Goal: Task Accomplishment & Management: Manage account settings

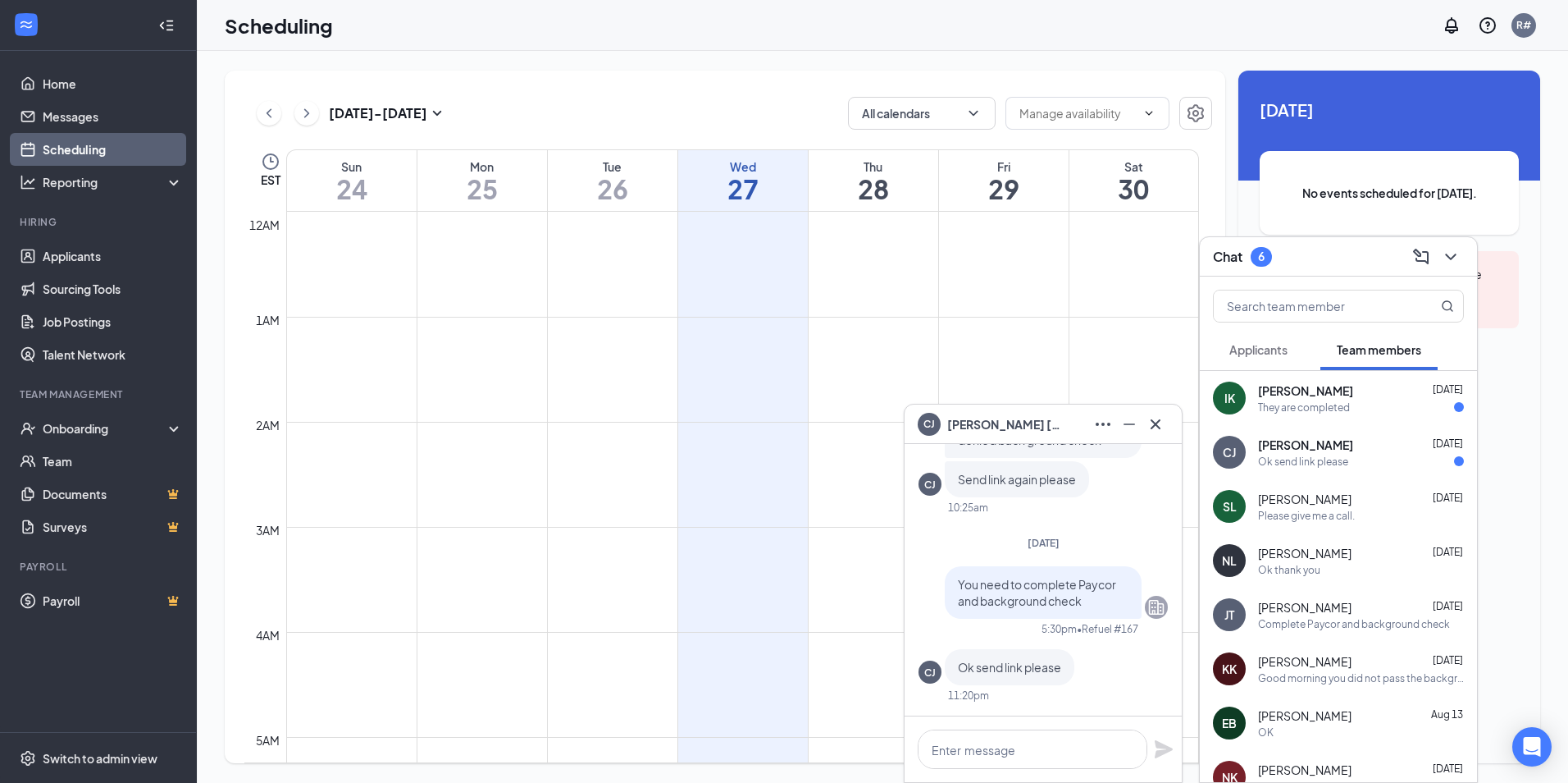
scroll to position [807, 0]
click at [1261, 397] on span "Iyona King" at bounding box center [1306, 391] width 95 height 17
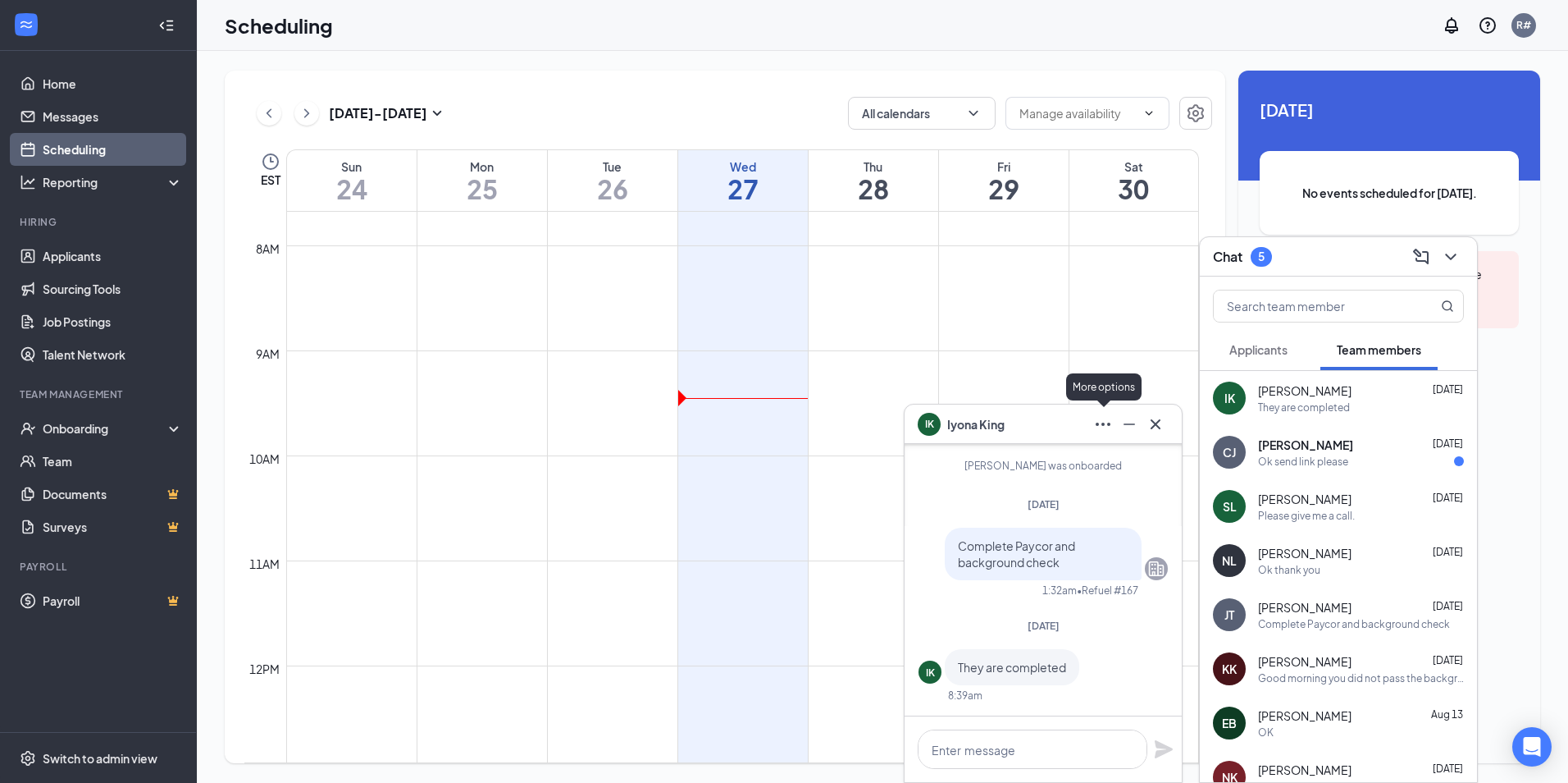
click at [1093, 421] on icon "Ellipses" at bounding box center [1103, 424] width 20 height 20
click at [1118, 468] on link "View employee profile" at bounding box center [1212, 467] width 219 height 17
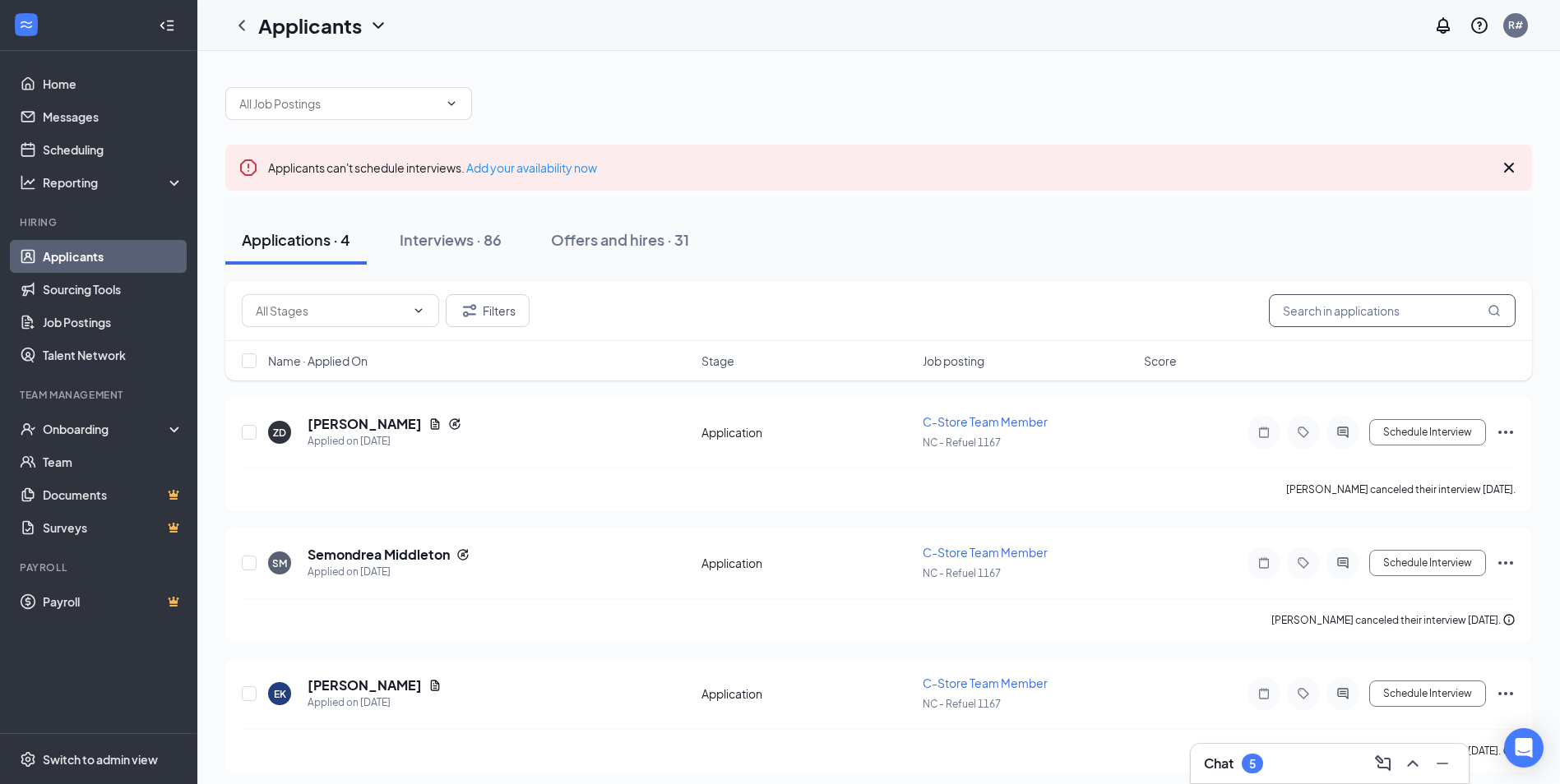
click at [1344, 314] on input "text" at bounding box center [1392, 310] width 247 height 33
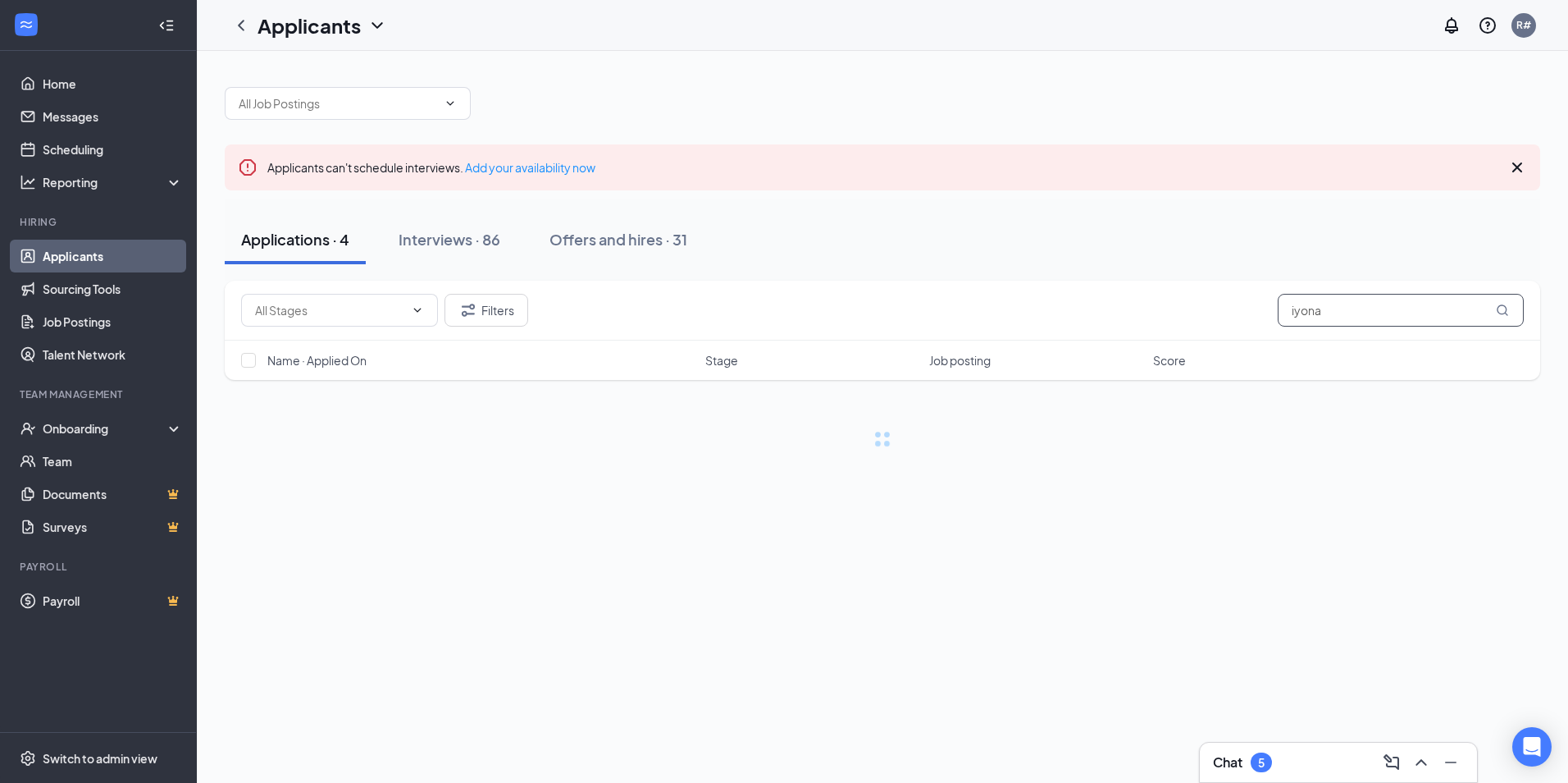
type input "iyona"
click at [629, 236] on div "Offers and hires · 1 / 31" at bounding box center [673, 238] width 156 height 21
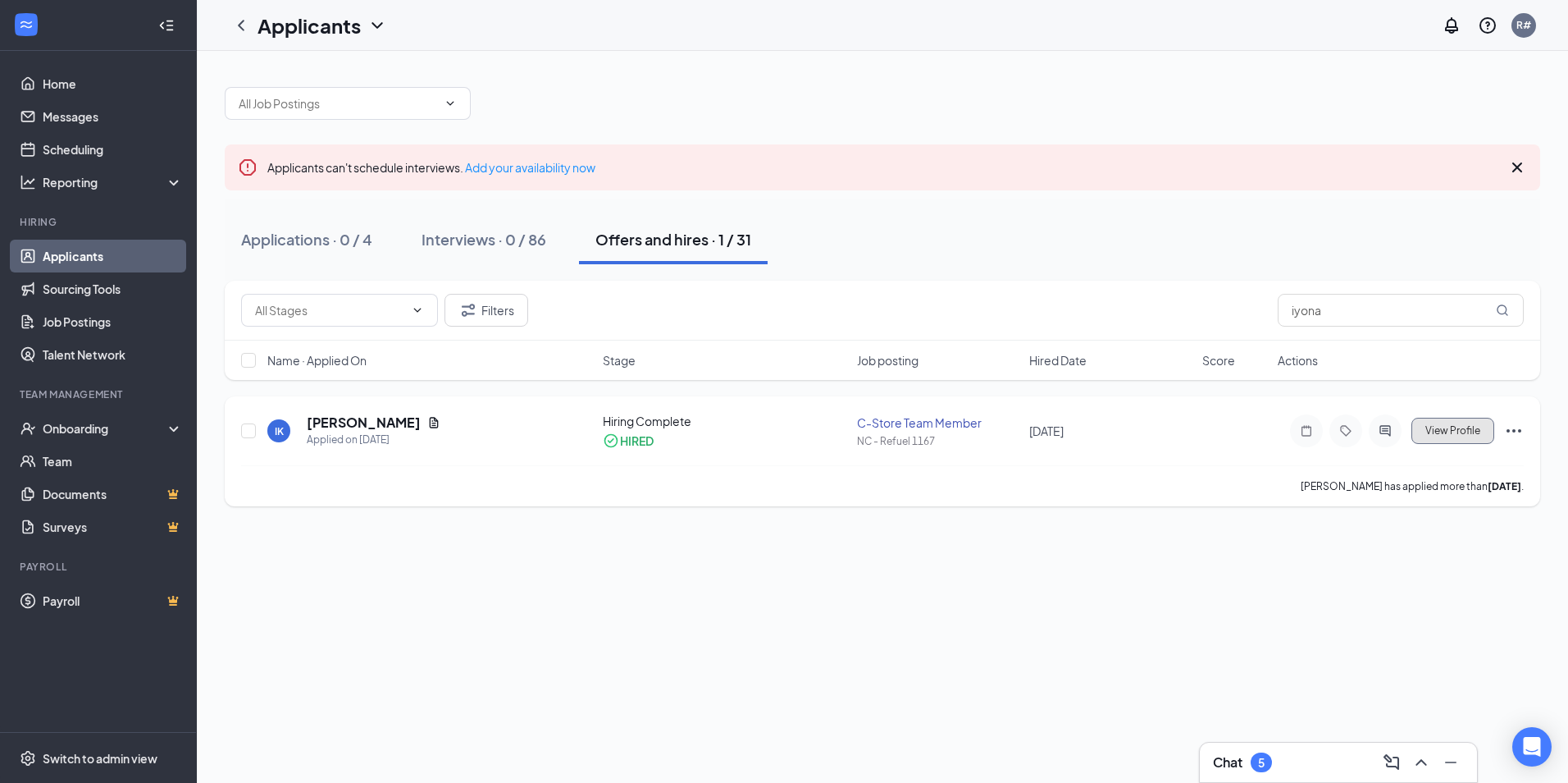
click at [1466, 429] on span "View Profile" at bounding box center [1452, 431] width 55 height 12
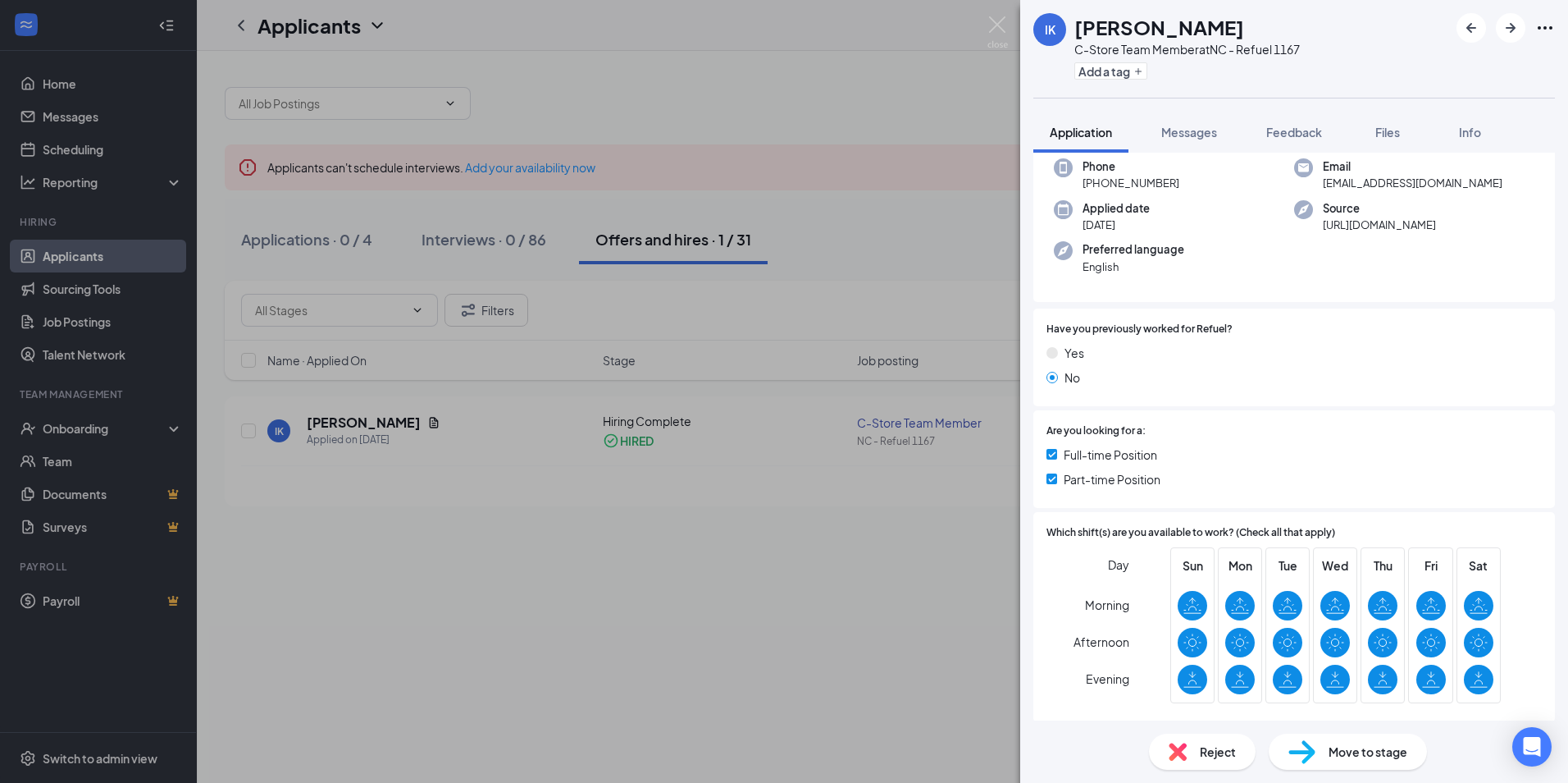
scroll to position [328, 0]
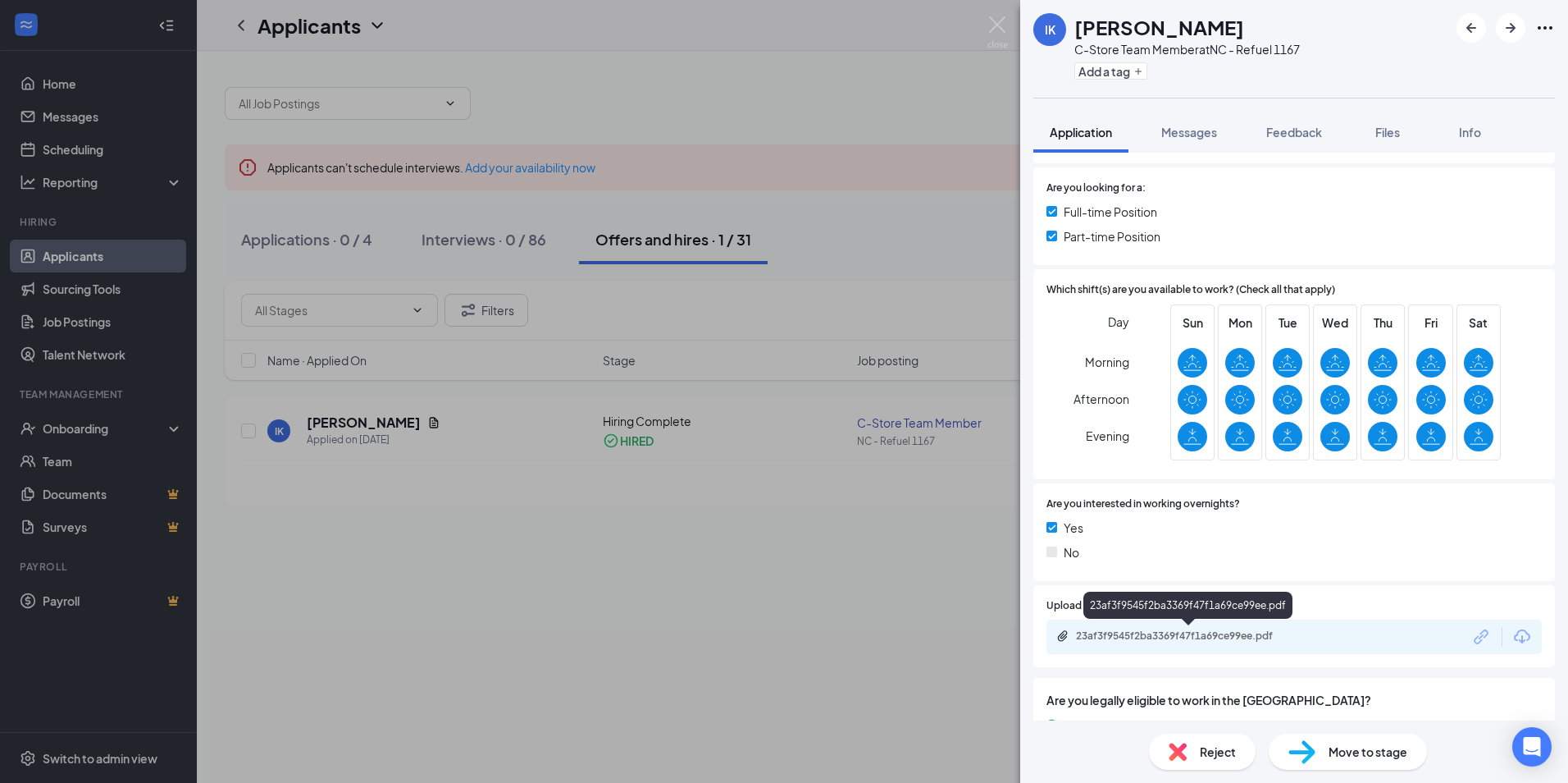
click at [1240, 642] on div "23af3f9545f2ba3369f47f1a69ce99ee.pdf" at bounding box center [1190, 635] width 229 height 13
click at [996, 31] on img at bounding box center [997, 33] width 21 height 32
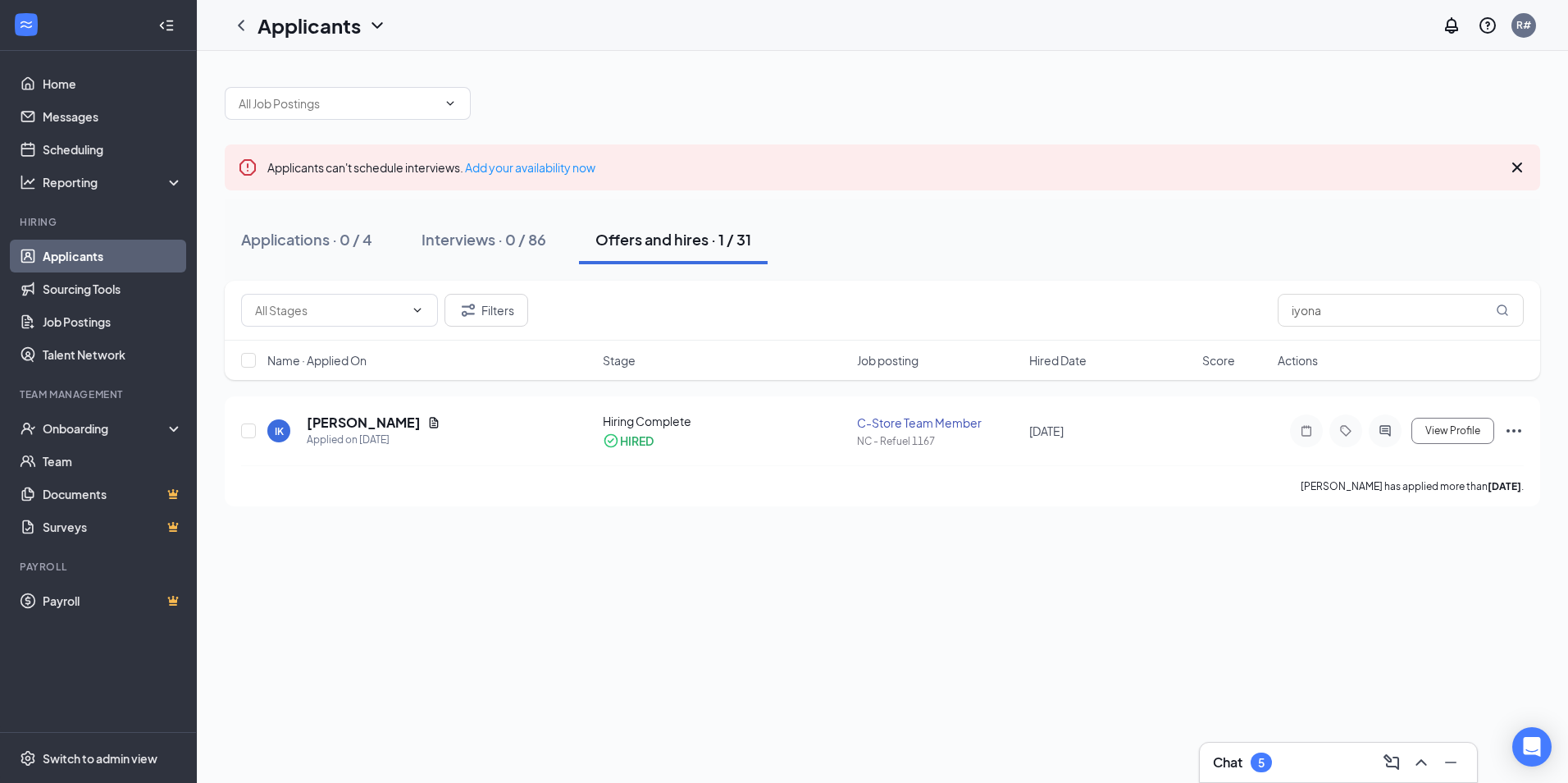
click at [996, 31] on div "Applicants R#" at bounding box center [882, 25] width 1371 height 51
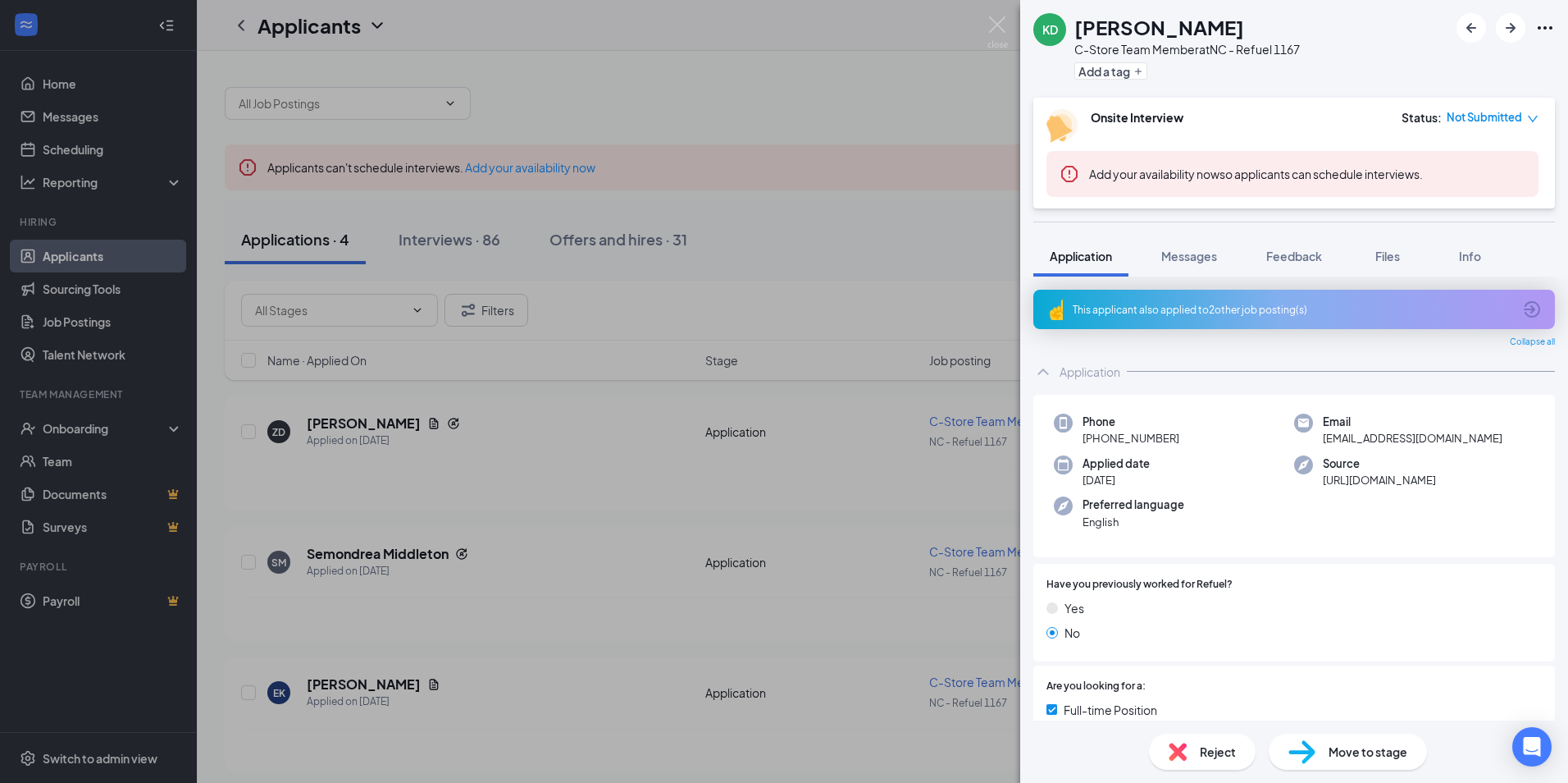
click at [1411, 181] on span "Add your availability now so applicants can schedule interviews." at bounding box center [1256, 174] width 334 height 15
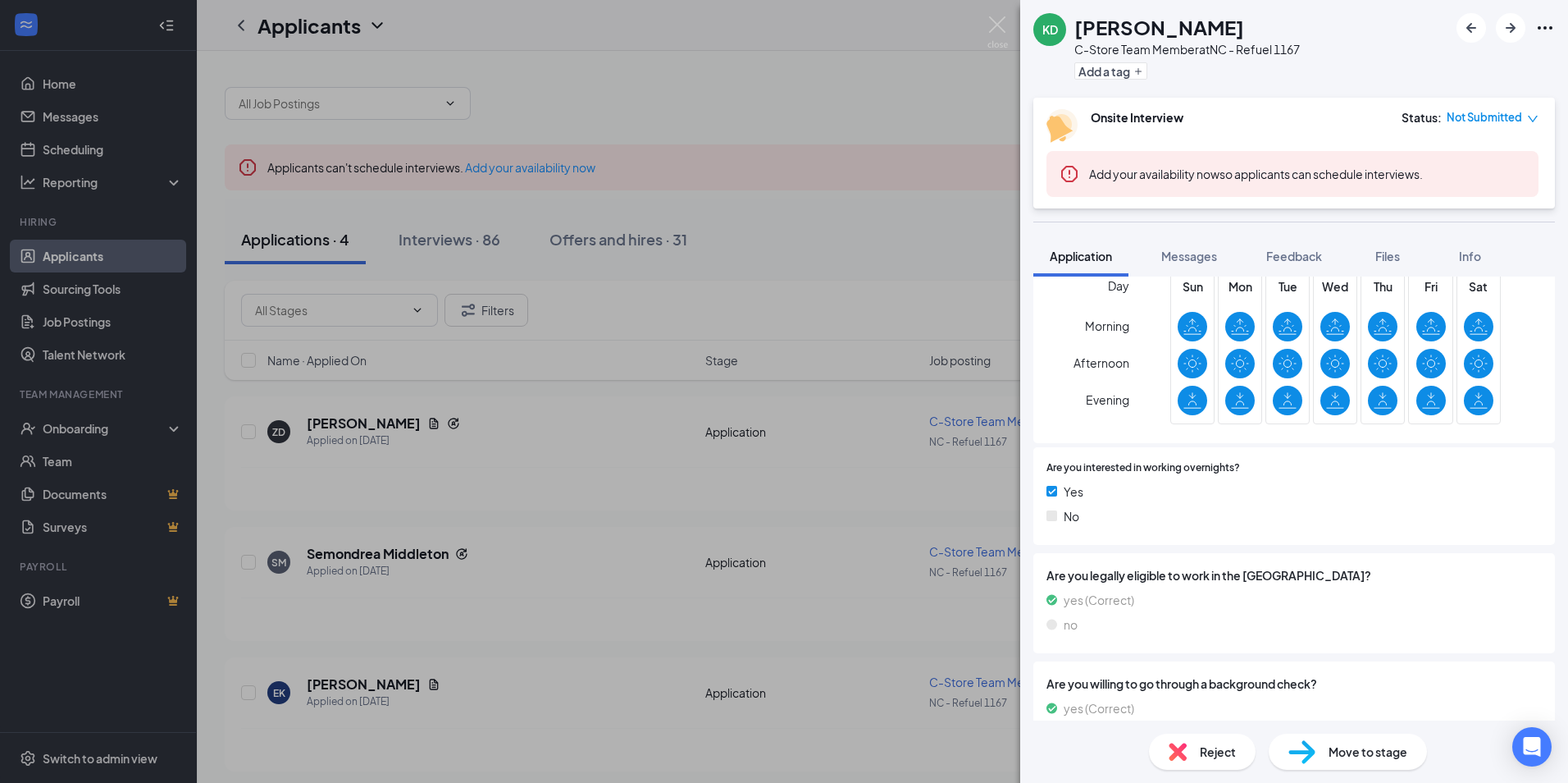
scroll to position [497, 0]
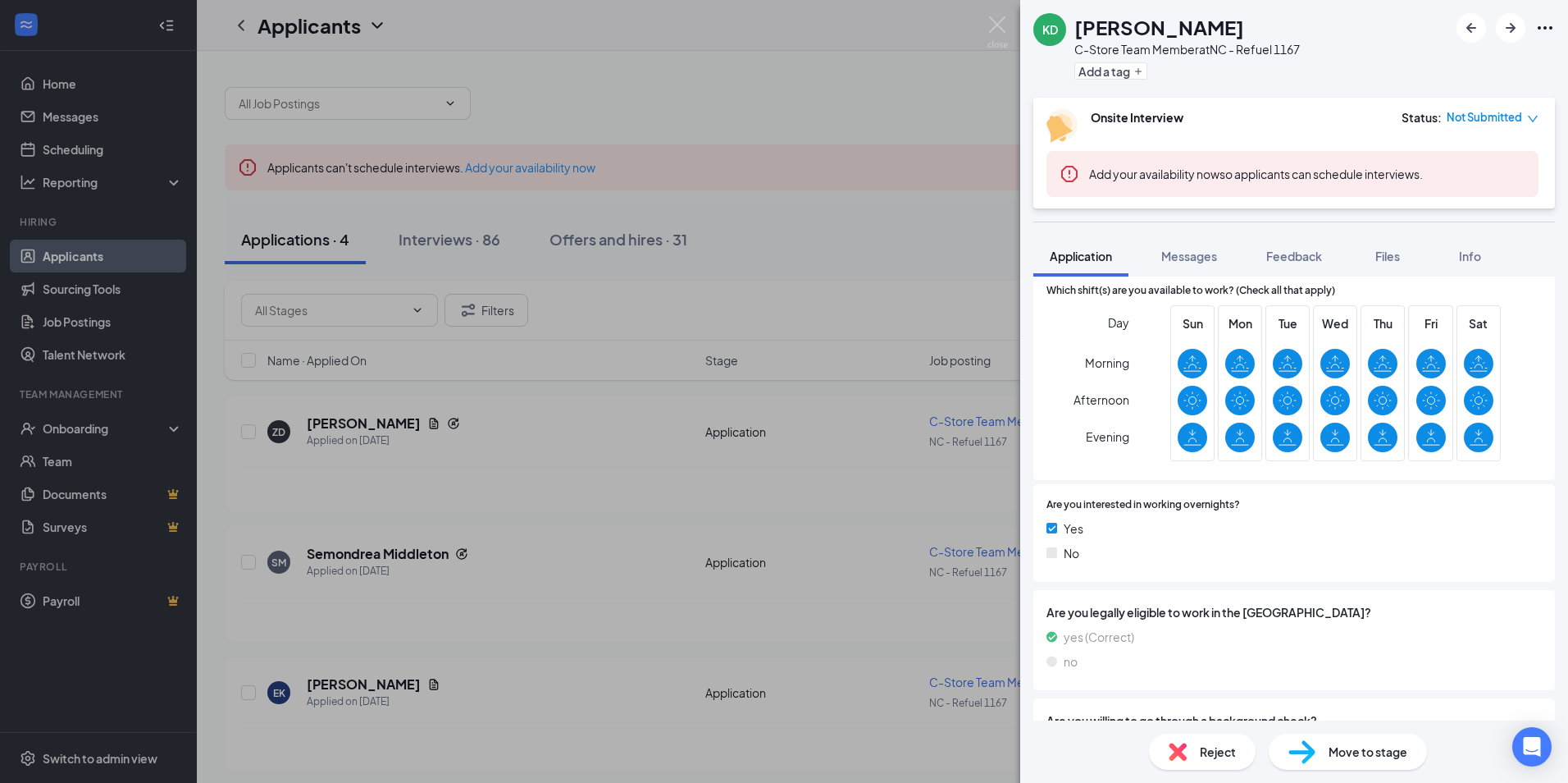
click at [1534, 120] on icon "down" at bounding box center [1533, 119] width 12 height 12
click at [1486, 163] on span "Assign Time" at bounding box center [1466, 165] width 64 height 18
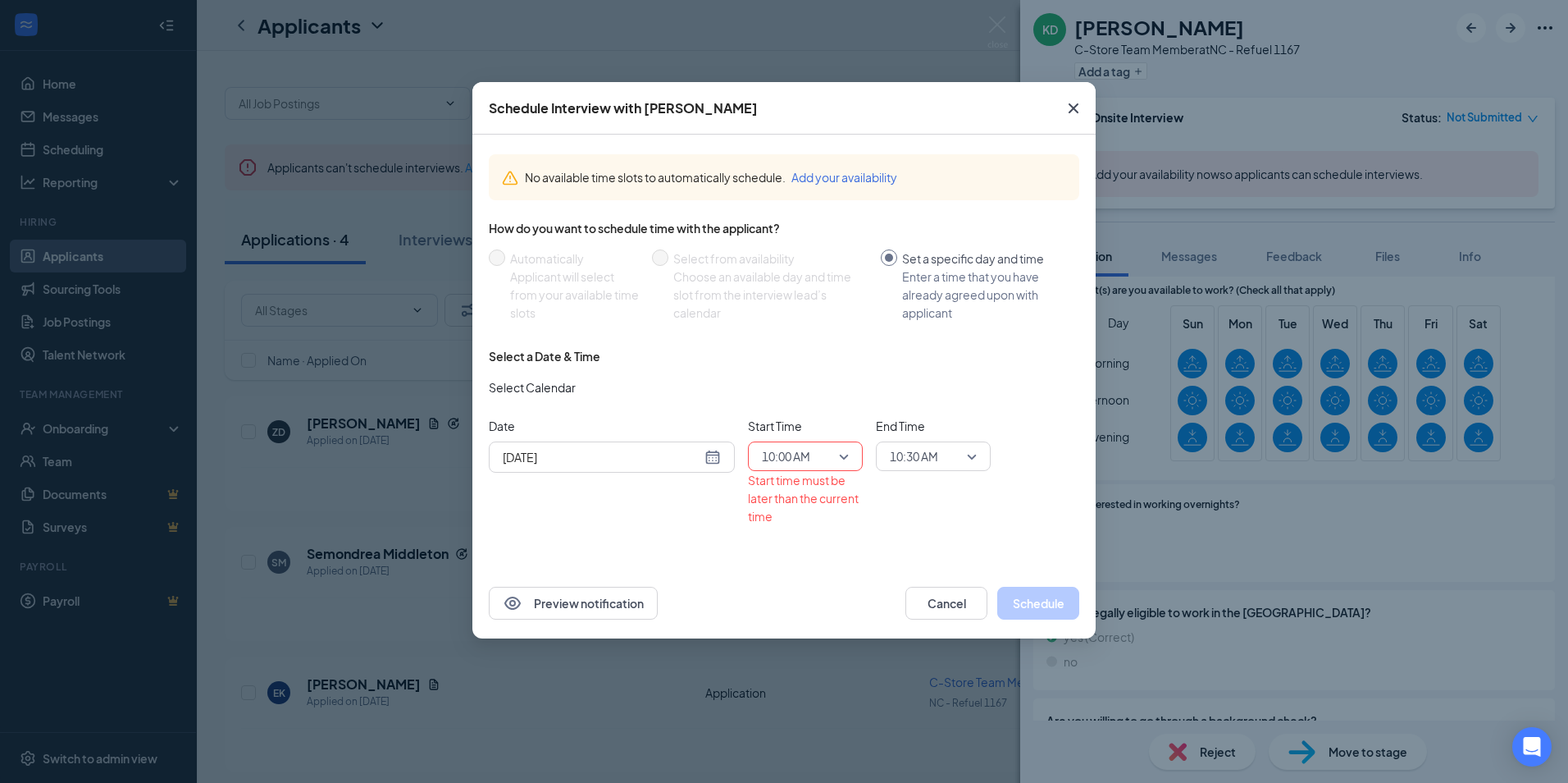
click at [713, 459] on div "[DATE]" at bounding box center [612, 457] width 218 height 18
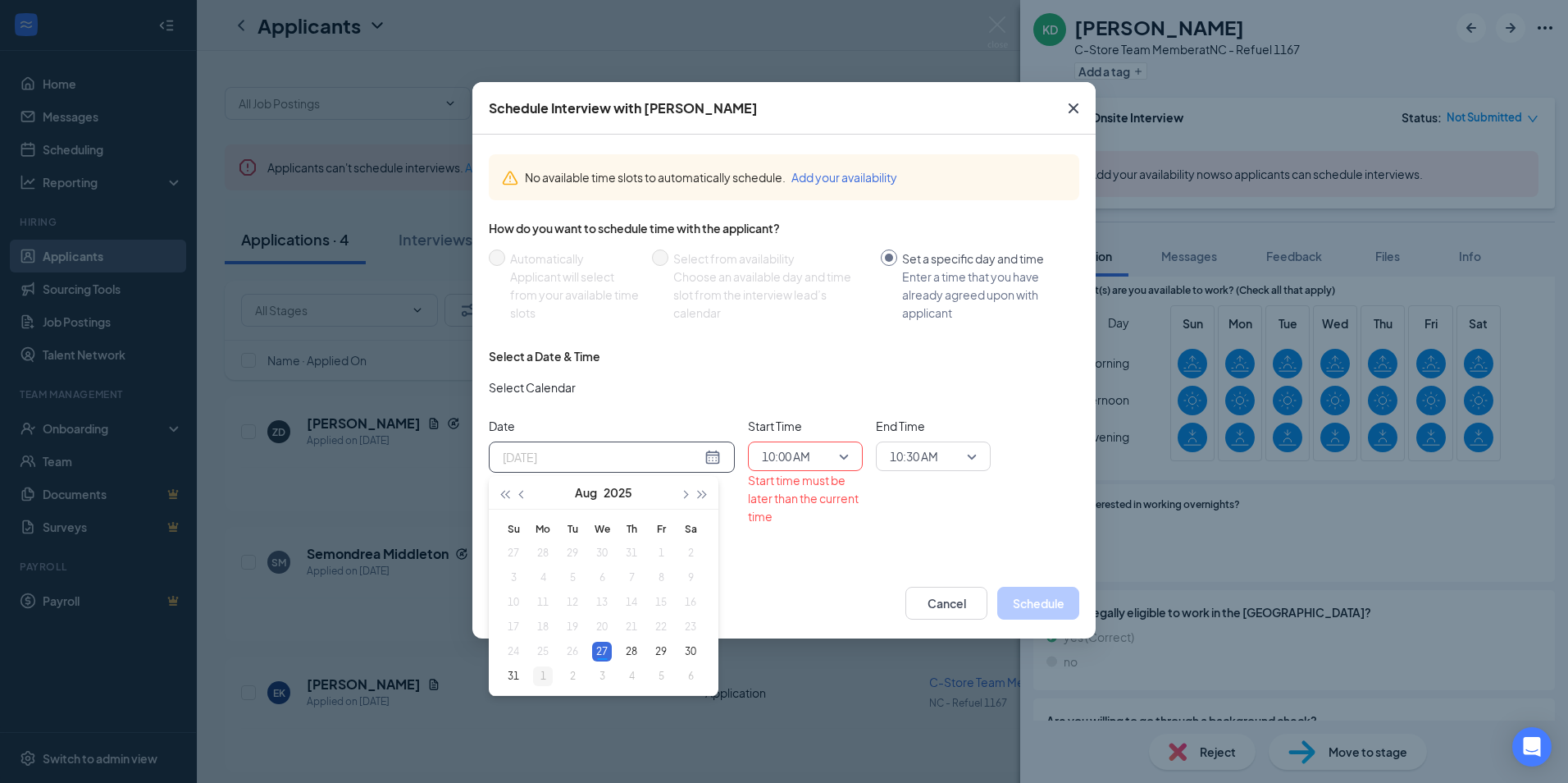
click at [546, 676] on div "1" at bounding box center [543, 677] width 20 height 20
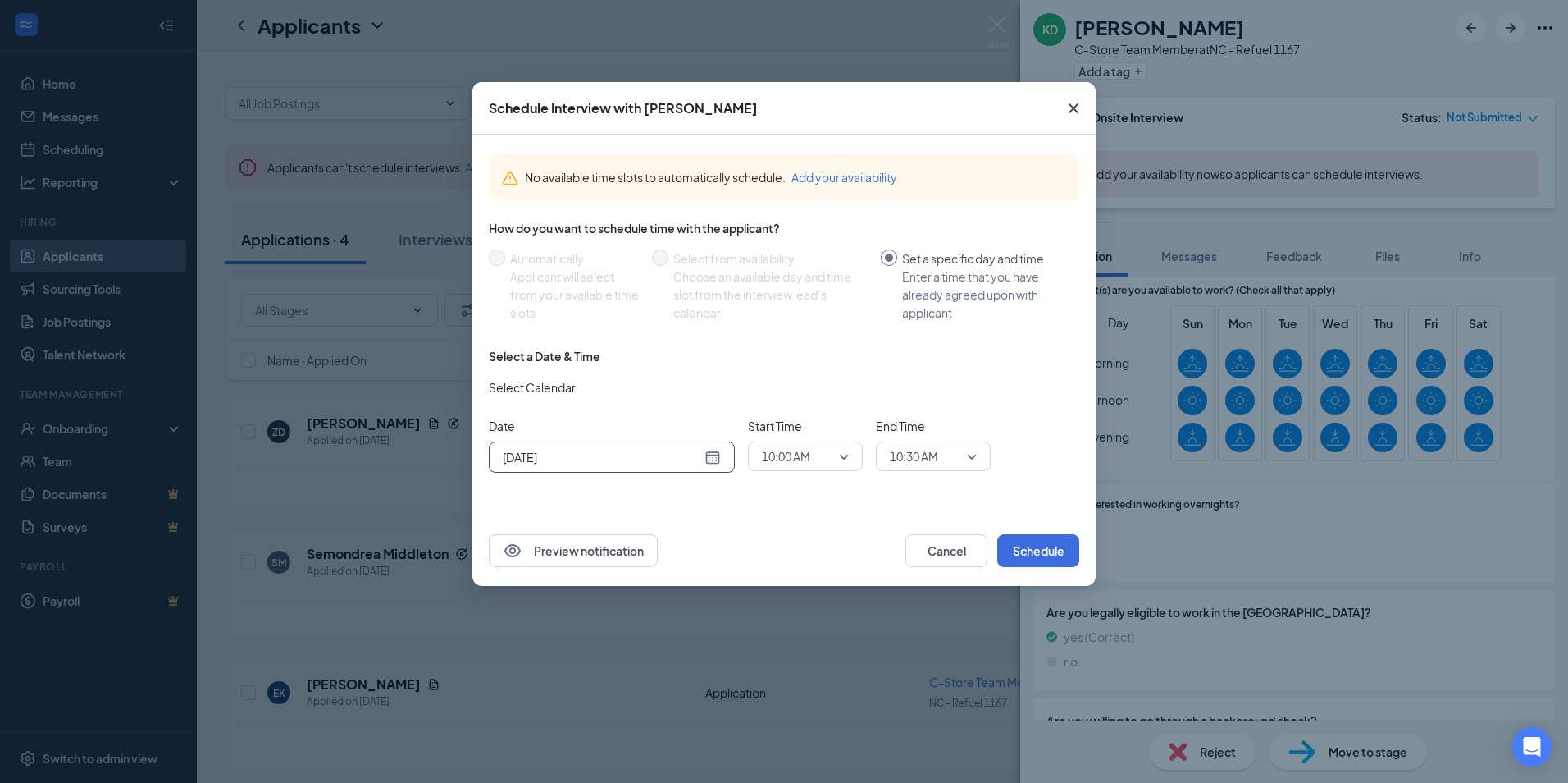
click at [851, 457] on div "10:00 AM" at bounding box center [805, 456] width 115 height 30
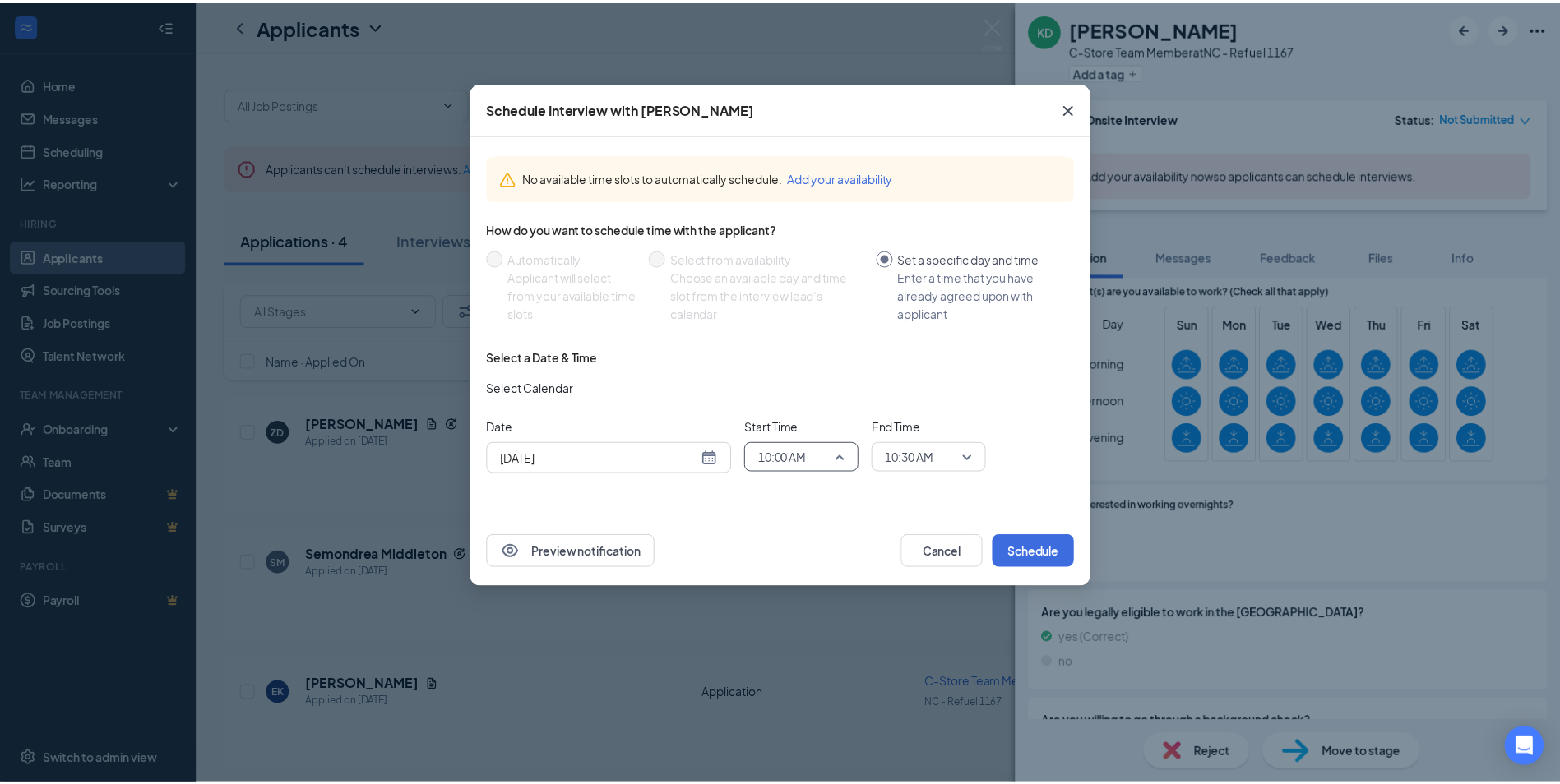
scroll to position [1341, 0]
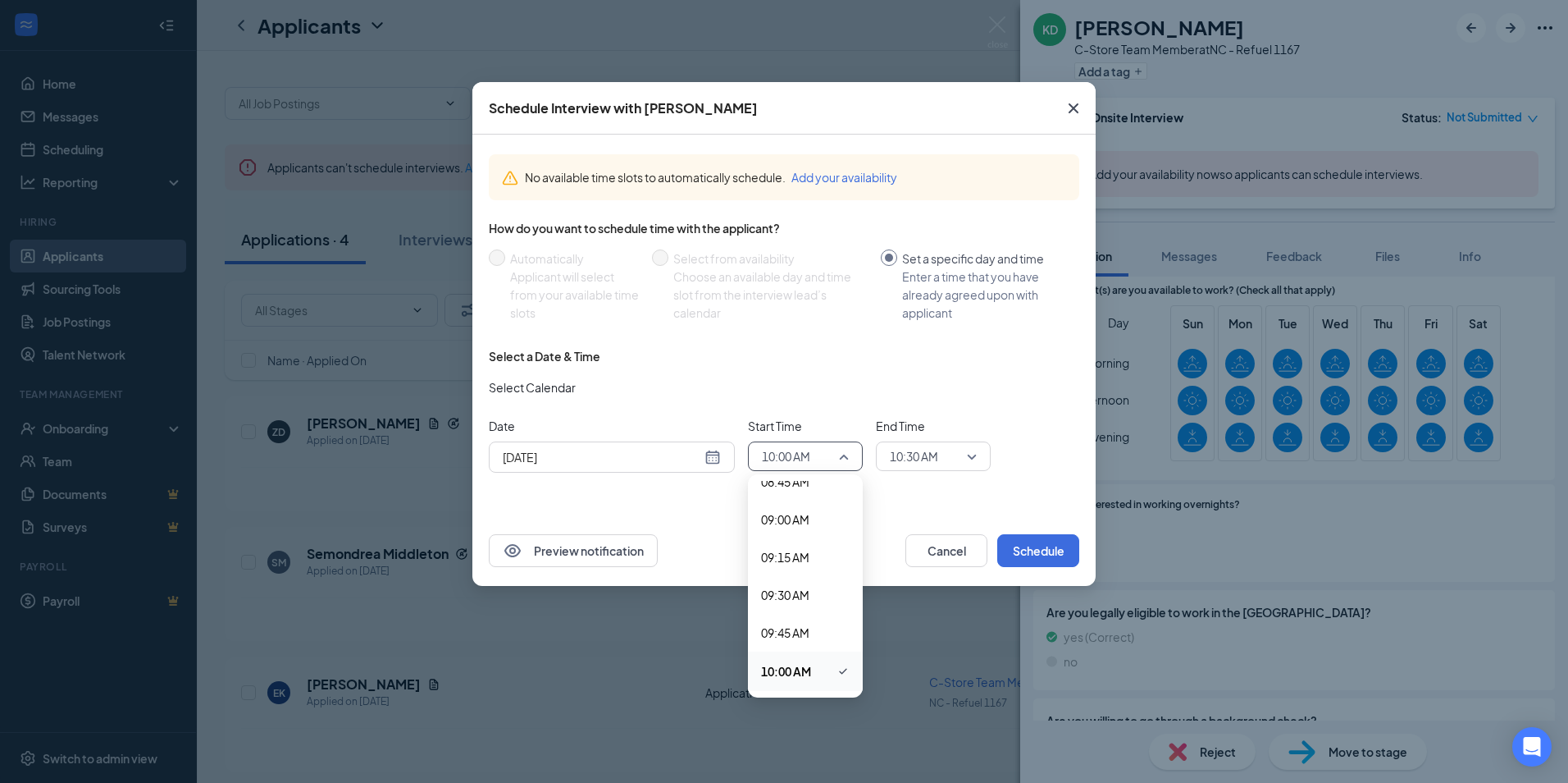
click at [780, 663] on span "10:00 AM" at bounding box center [785, 671] width 50 height 18
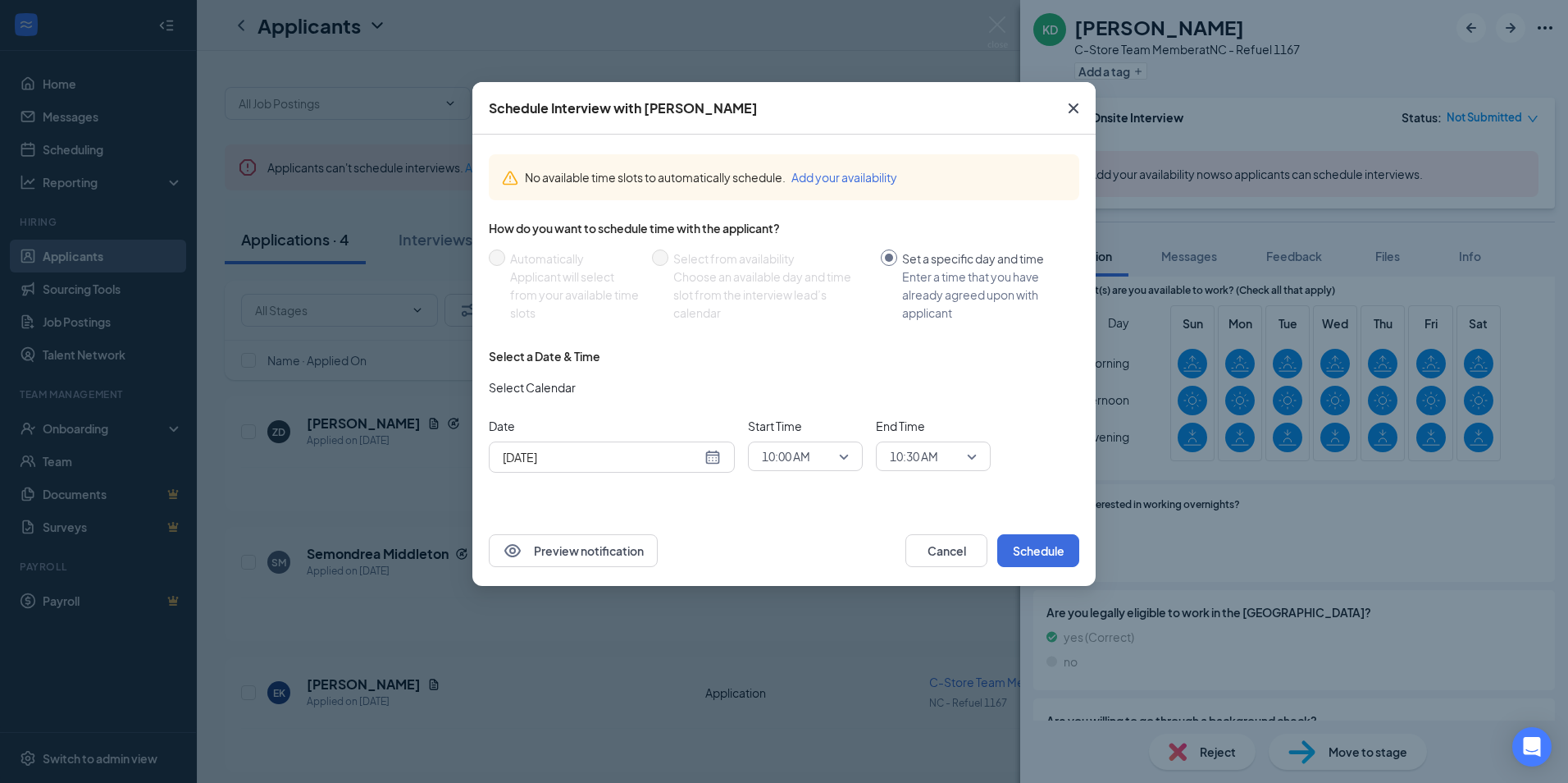
click at [706, 463] on div "[DATE]" at bounding box center [612, 457] width 218 height 18
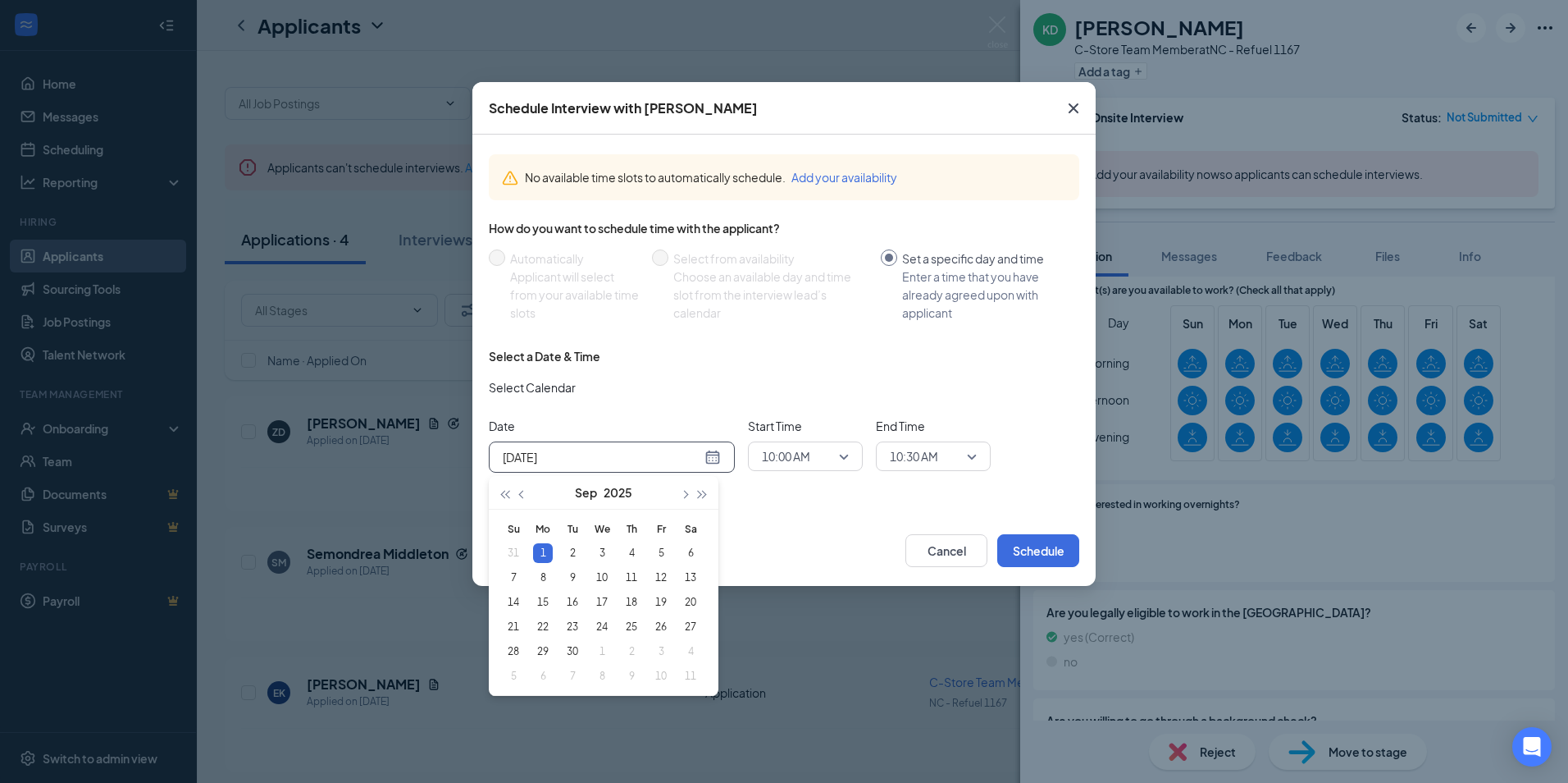
type input "[DATE]"
click at [1056, 554] on button "Schedule" at bounding box center [1038, 550] width 82 height 33
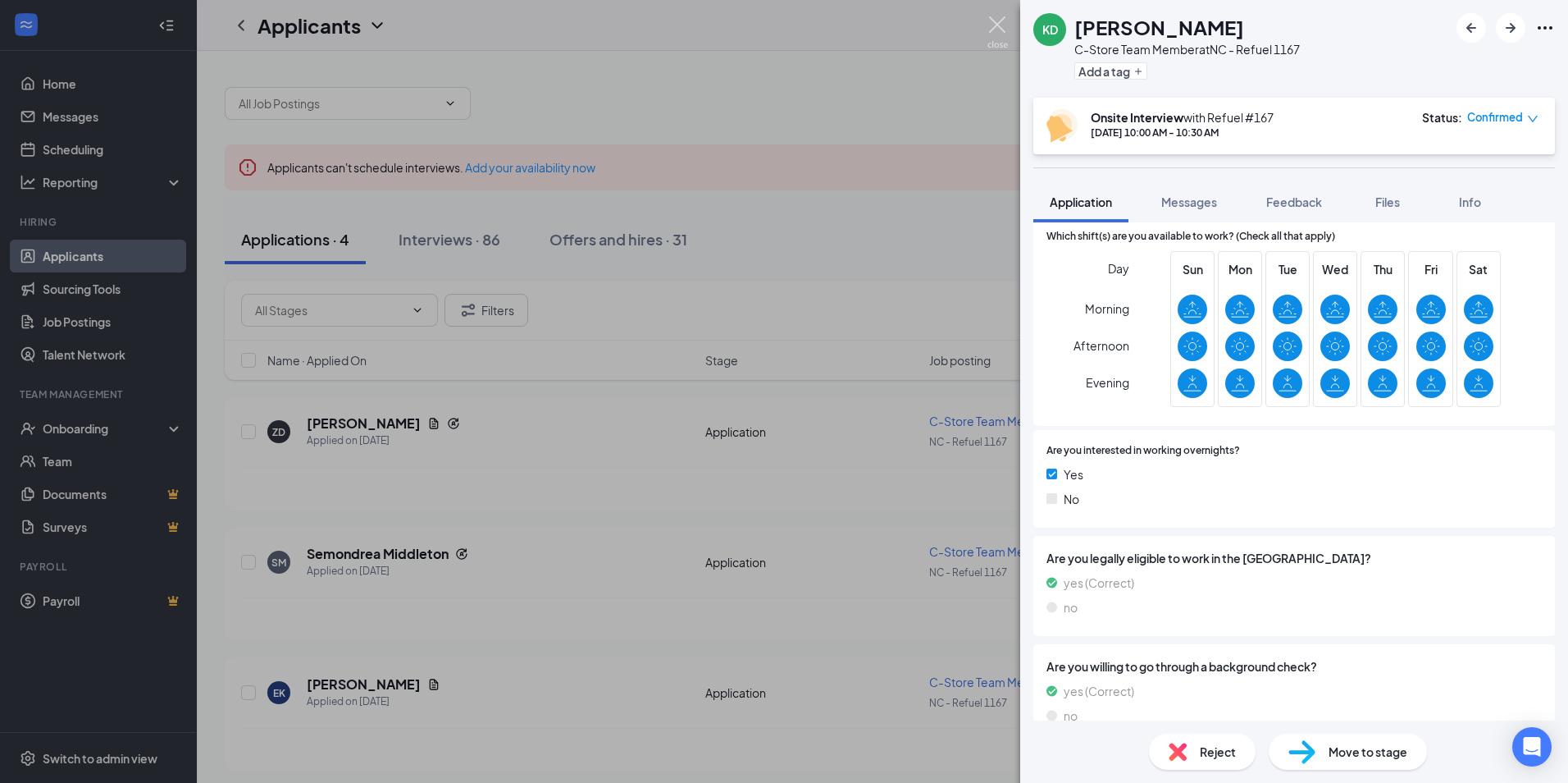
drag, startPoint x: 1003, startPoint y: 19, endPoint x: 992, endPoint y: 20, distance: 11.0
click at [1005, 20] on img at bounding box center [997, 33] width 21 height 32
